Goal: Navigation & Orientation: Find specific page/section

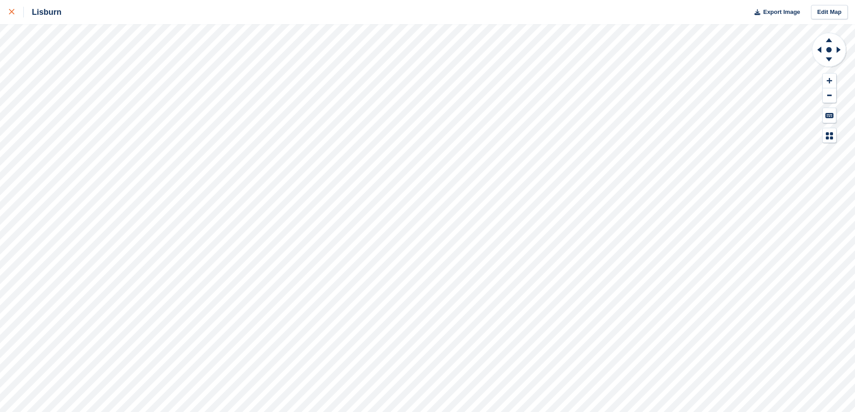
click at [13, 13] on icon at bounding box center [11, 11] width 5 height 5
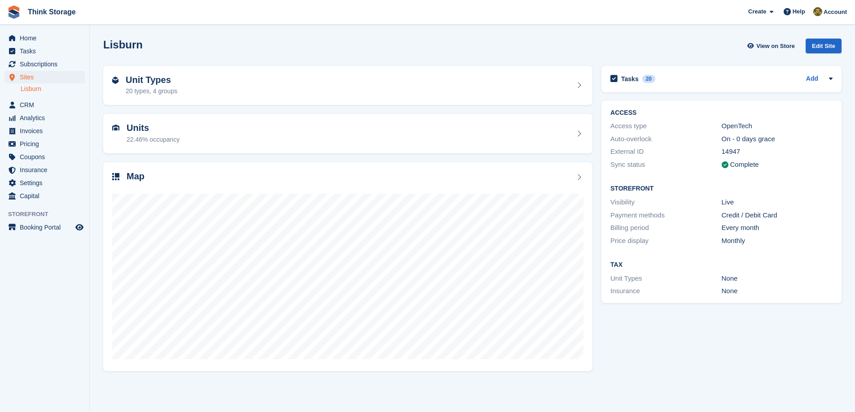
click at [36, 87] on link "Lisburn" at bounding box center [53, 89] width 64 height 9
click at [34, 88] on link "Lisburn" at bounding box center [53, 89] width 64 height 9
